Goal: Find contact information: Find contact information

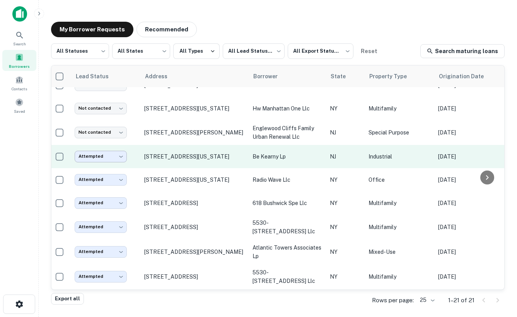
click at [122, 156] on body "Search Borrowers Contacts Saved My Borrower Requests Recommended All Statuses *…" at bounding box center [258, 158] width 517 height 317
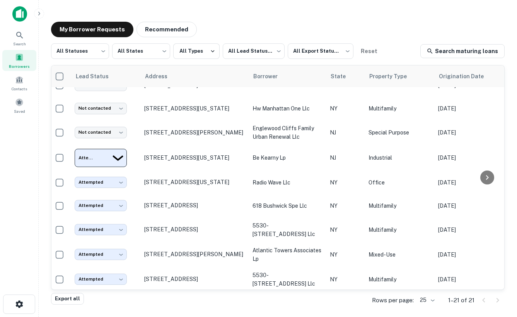
click at [177, 317] on div at bounding box center [258, 317] width 517 height 0
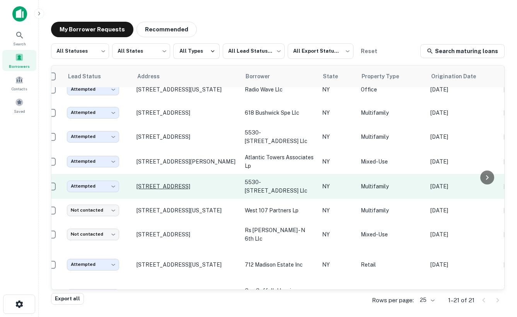
scroll to position [201, 11]
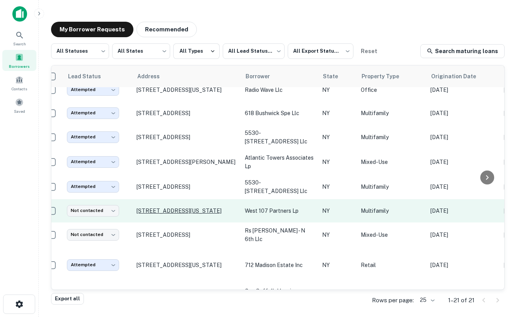
click at [193, 210] on p "[STREET_ADDRESS][US_STATE]" at bounding box center [187, 210] width 101 height 7
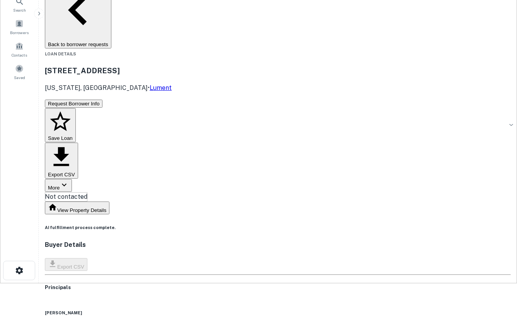
scroll to position [52, 0]
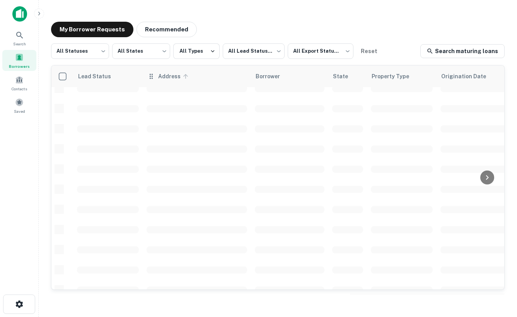
scroll to position [201, 0]
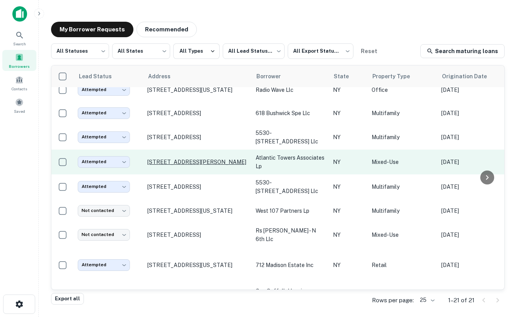
click at [194, 161] on p "[STREET_ADDRESS][PERSON_NAME]" at bounding box center [197, 161] width 101 height 7
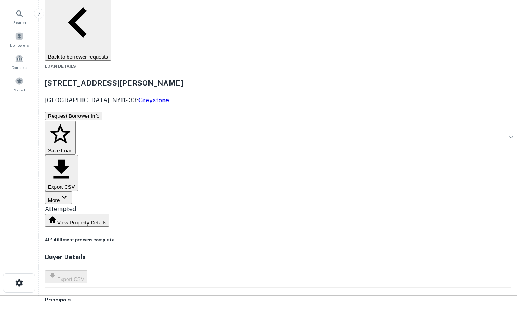
scroll to position [26, 0]
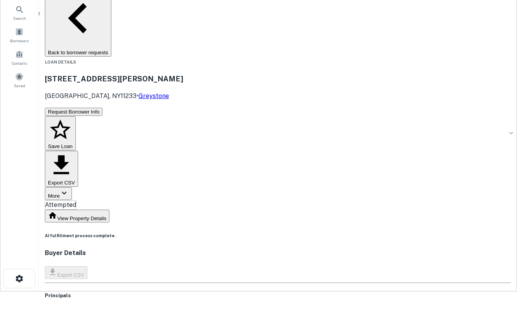
click at [67, 192] on icon "button" at bounding box center [64, 193] width 5 height 3
click at [292, 291] on div at bounding box center [258, 291] width 517 height 0
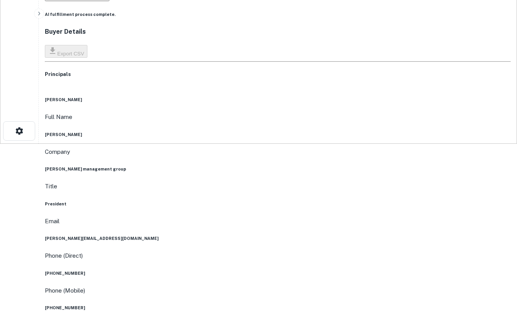
scroll to position [0, 0]
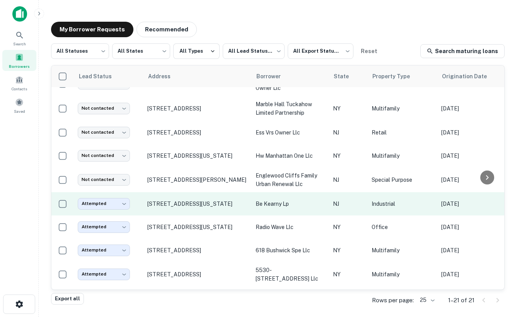
scroll to position [70, 0]
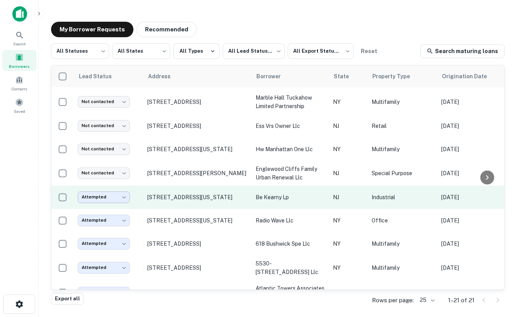
click at [124, 197] on body "Search Borrowers Contacts Saved My Borrower Requests Recommended All Statuses *…" at bounding box center [258, 158] width 517 height 317
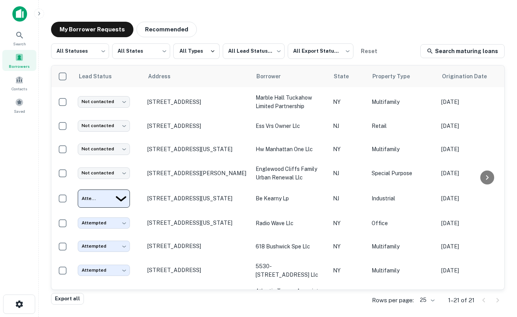
click at [142, 317] on div at bounding box center [258, 317] width 517 height 0
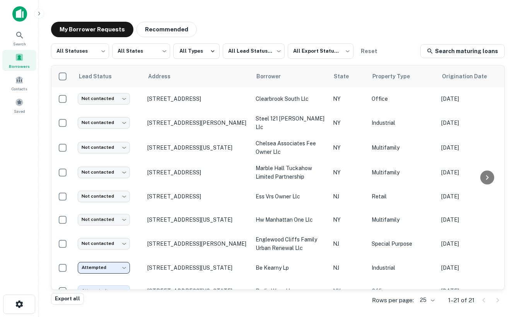
scroll to position [1, 0]
